Goal: Find specific page/section: Find specific page/section

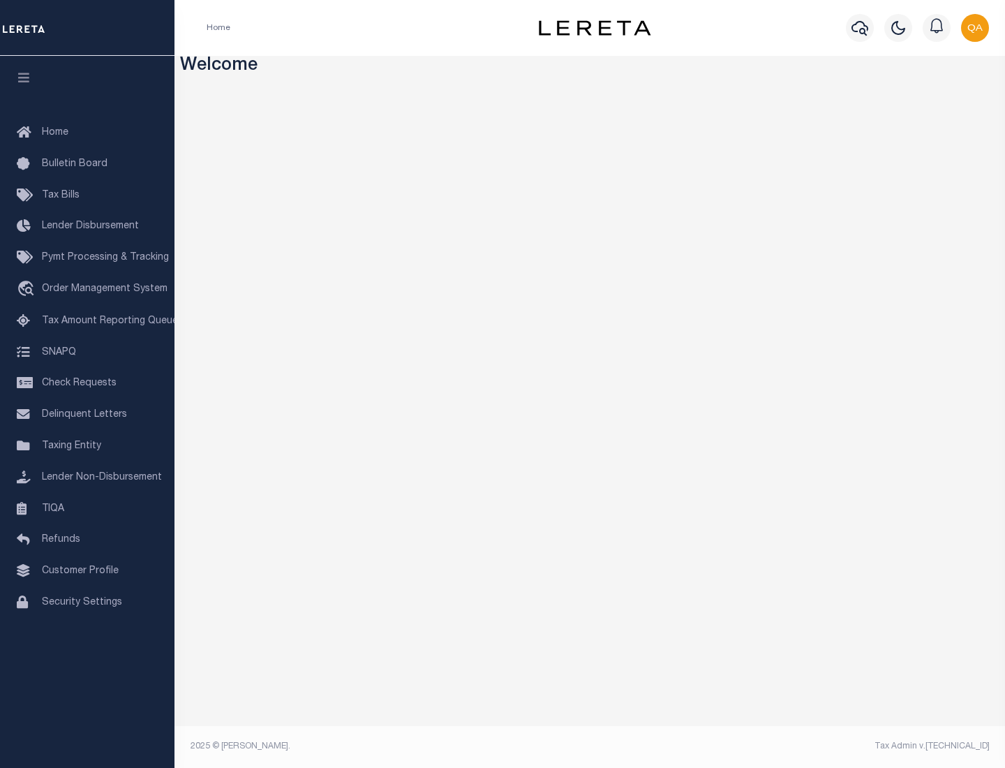
click at [87, 383] on span "Check Requests" at bounding box center [79, 383] width 75 height 10
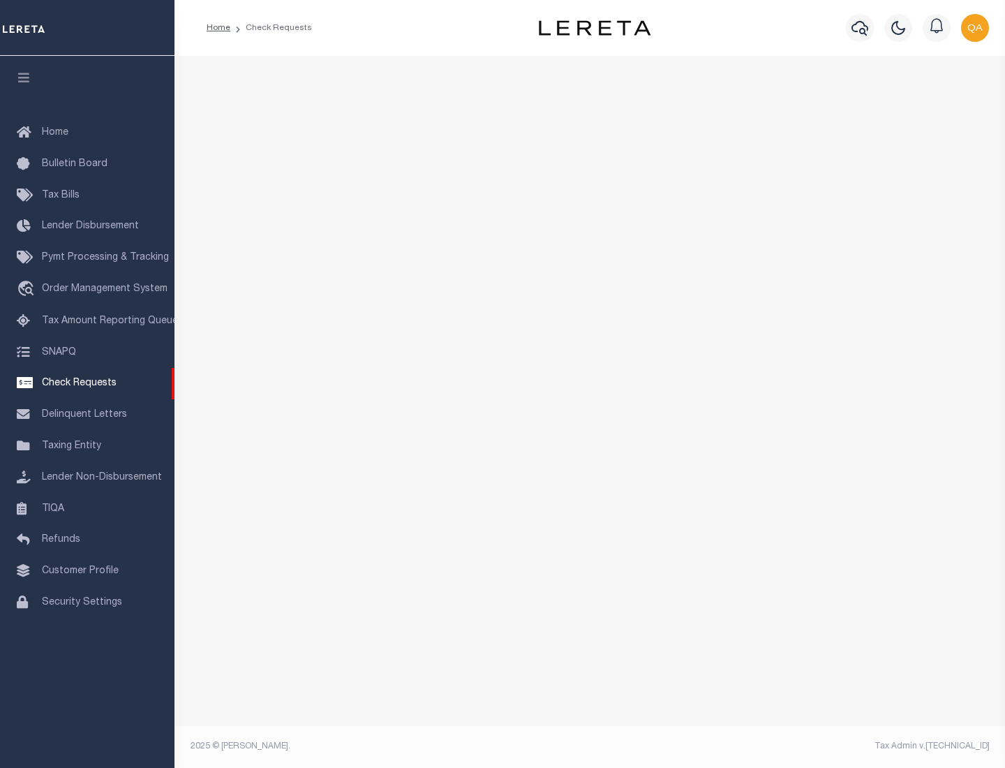
select select "50"
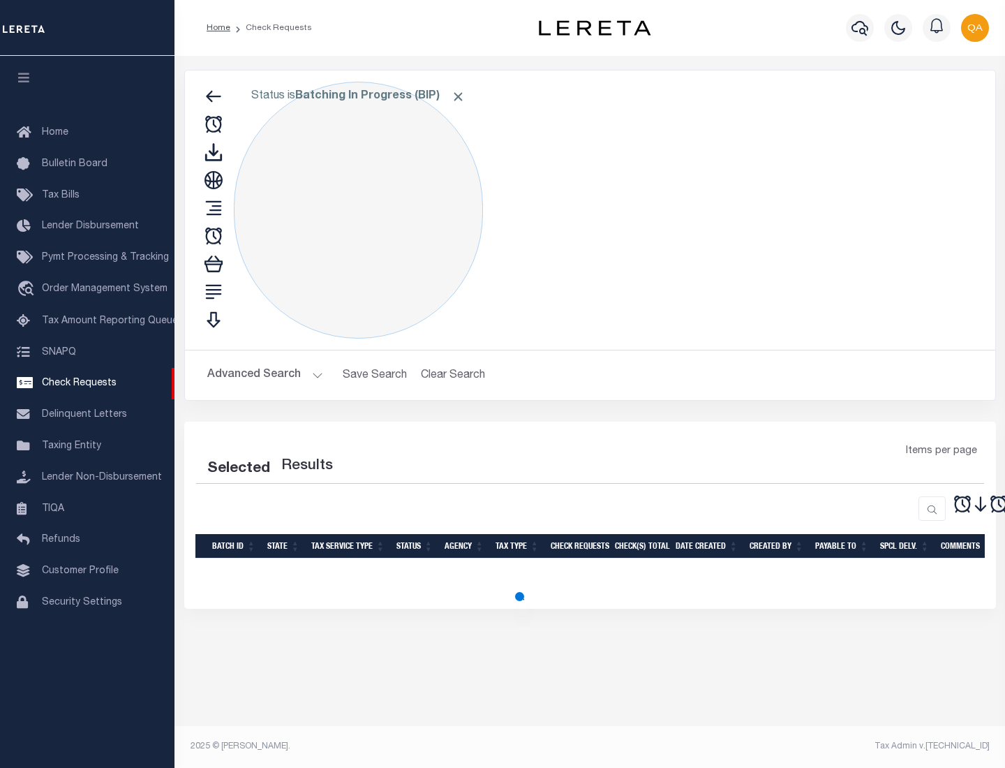
select select "50"
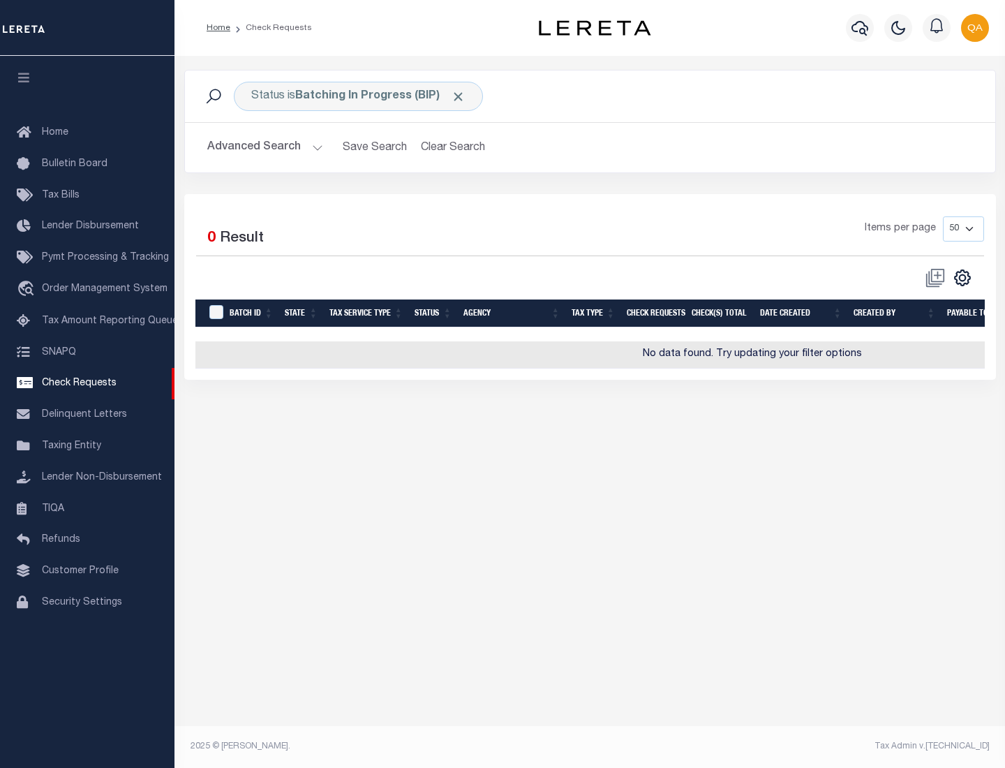
click at [459, 96] on span "Click to Remove" at bounding box center [458, 96] width 15 height 15
